Goal: Check status: Check status

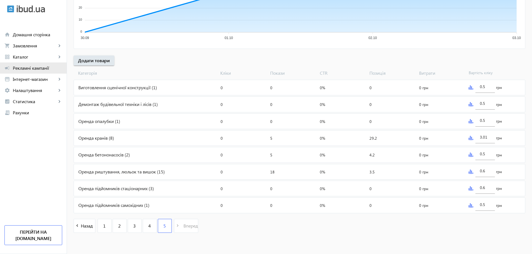
click at [24, 72] on link "campaign Рекламні кампанії" at bounding box center [33, 67] width 67 height 11
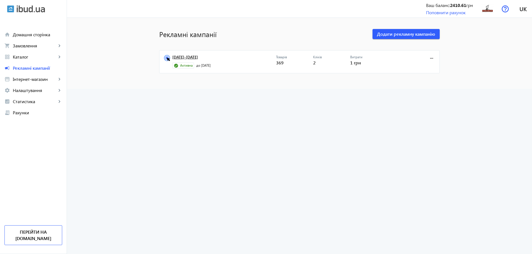
click at [186, 59] on link "[DATE]-[DATE]" at bounding box center [224, 59] width 104 height 8
